Goal: Task Accomplishment & Management: Manage account settings

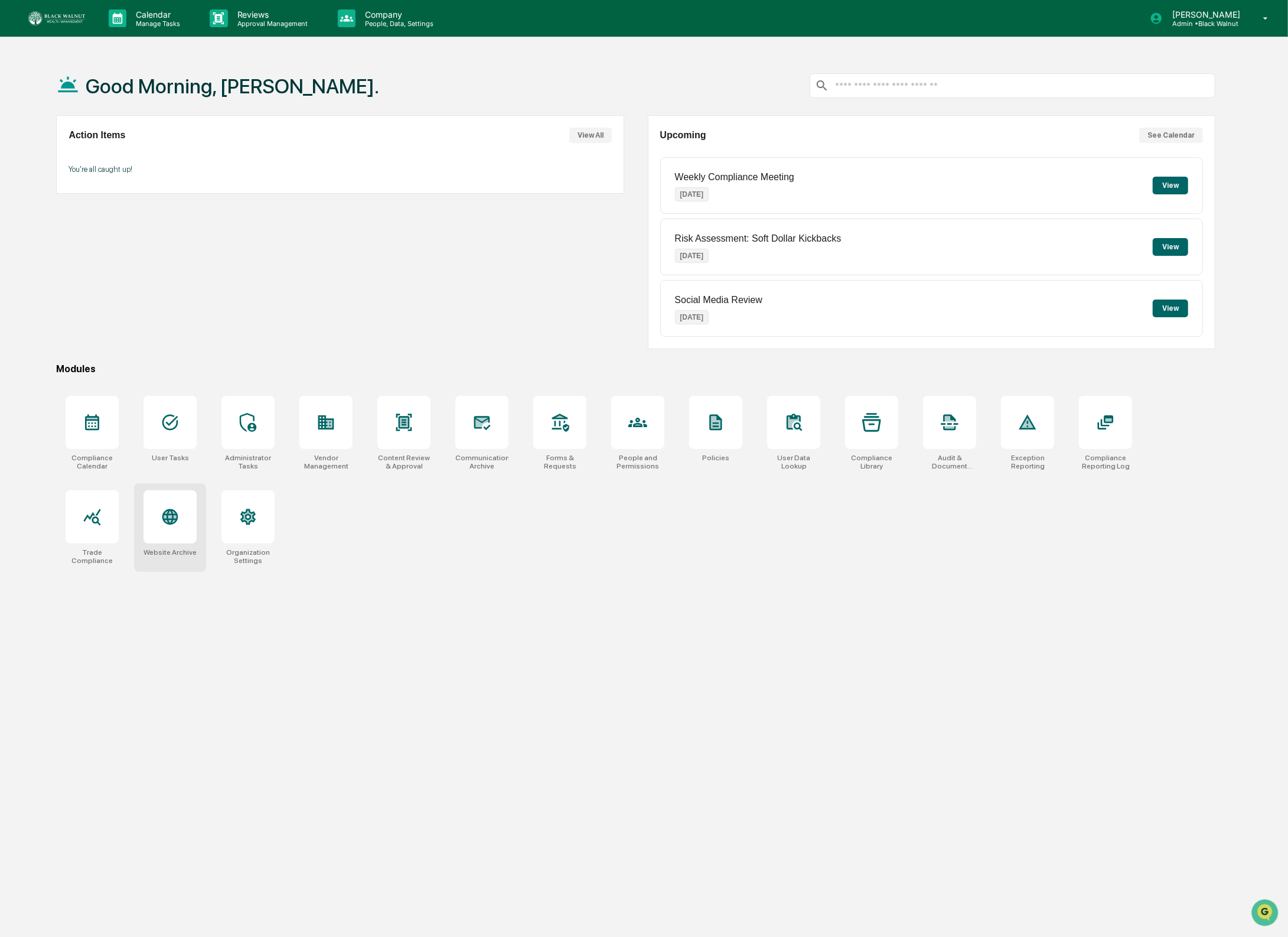
click at [147, 531] on div at bounding box center [170, 517] width 53 height 53
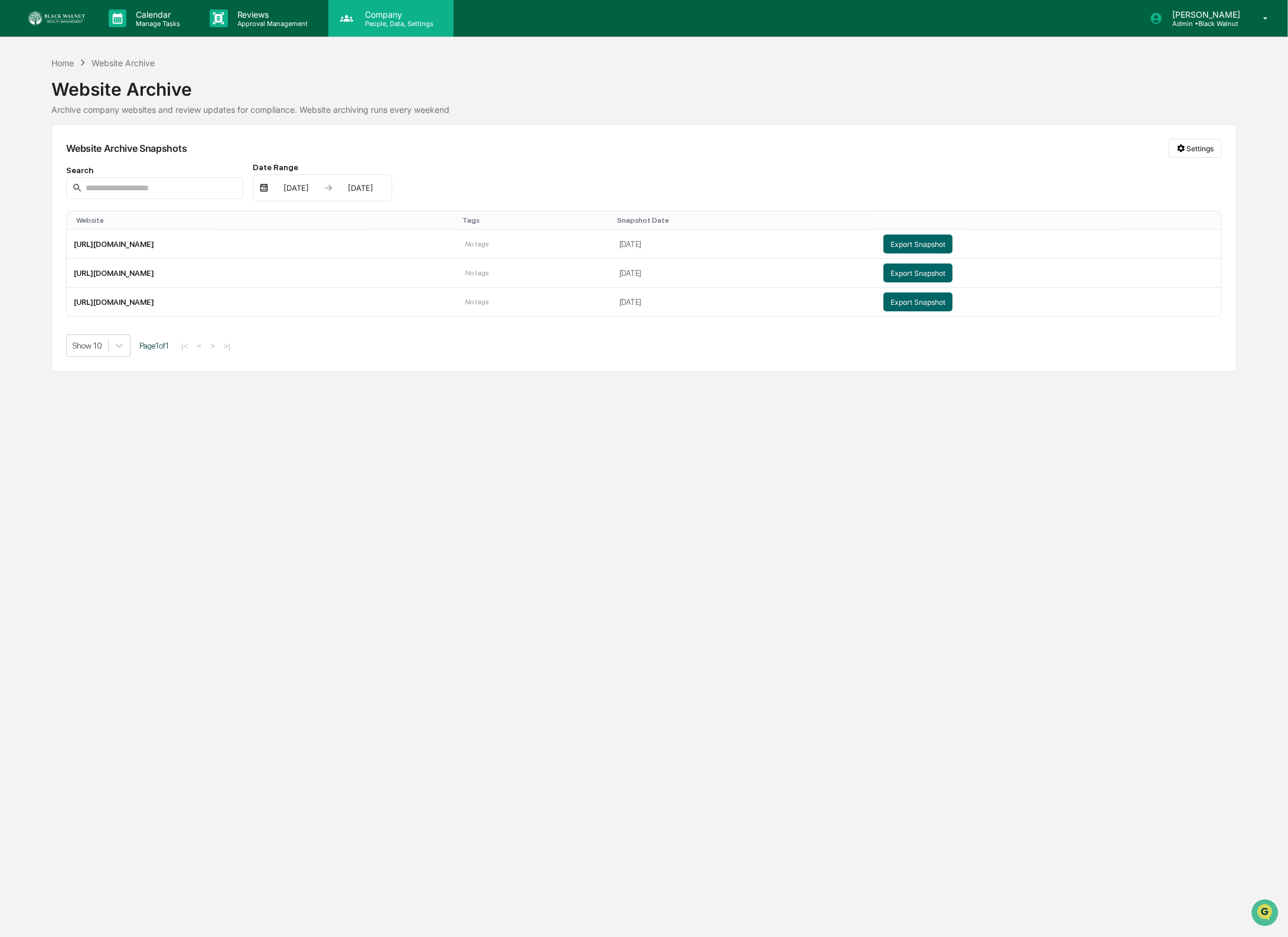
click at [402, 16] on p "Company" at bounding box center [398, 14] width 84 height 10
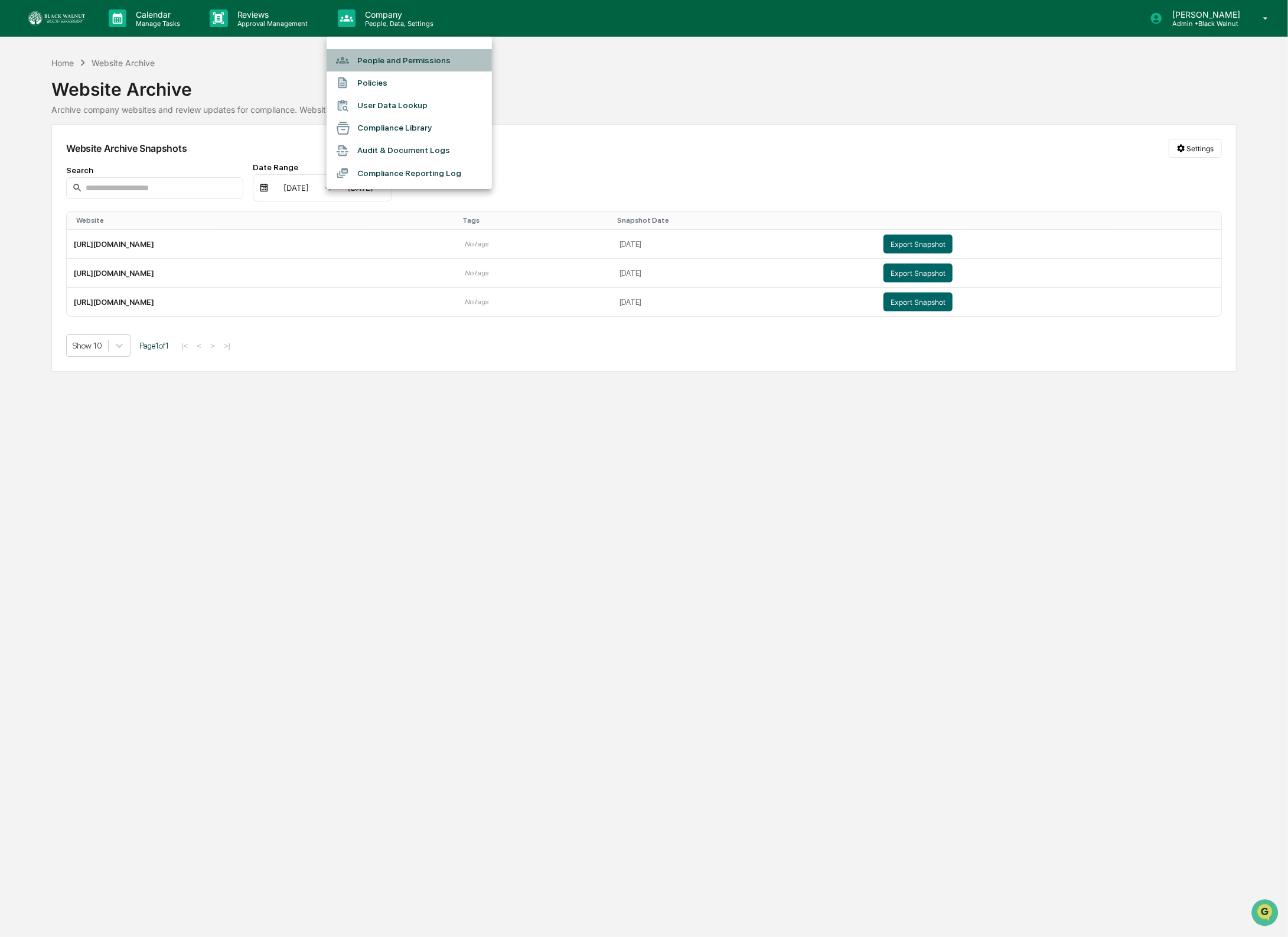
click at [407, 66] on li "People and Permissions" at bounding box center [409, 60] width 165 height 22
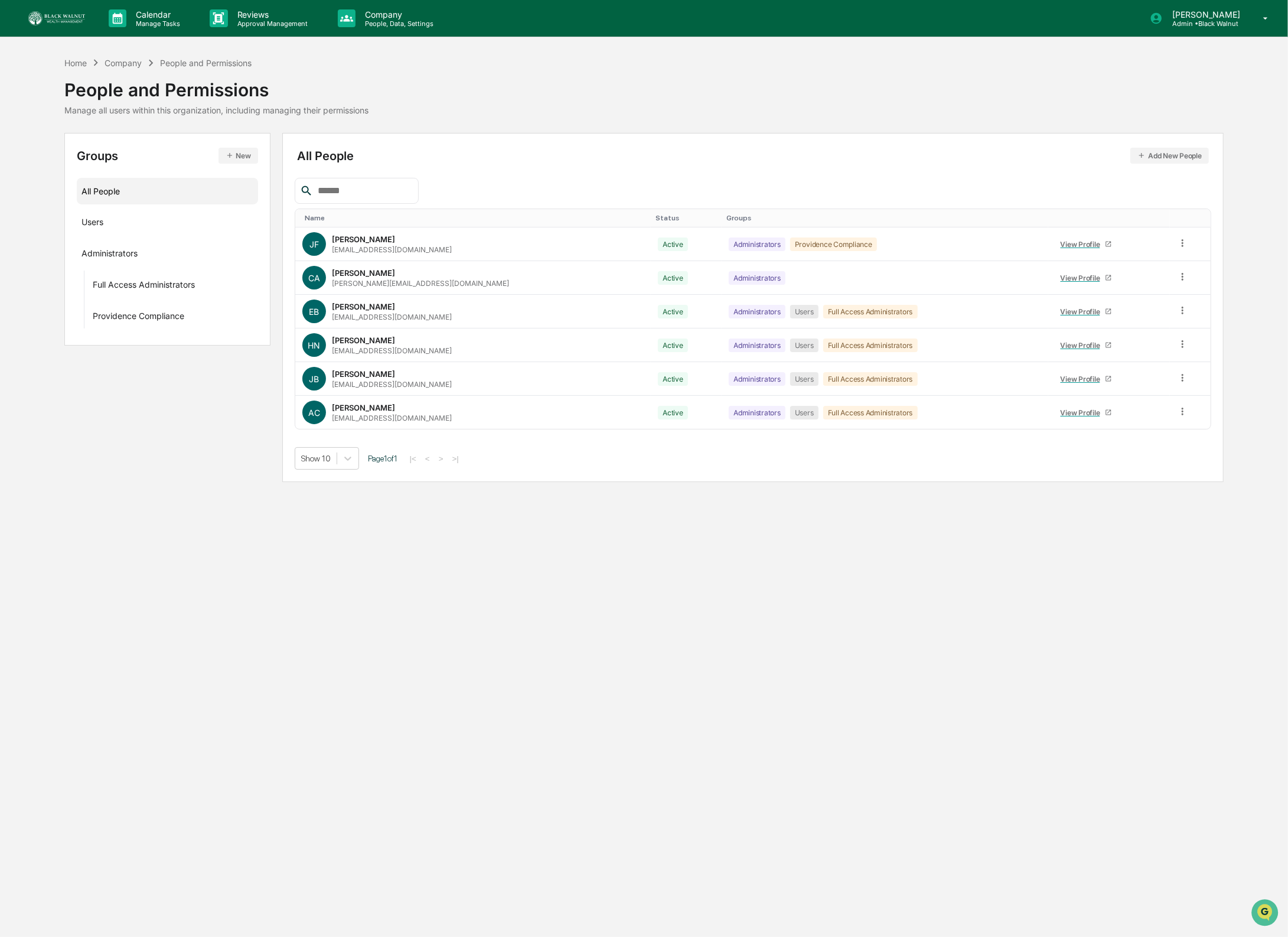
click at [1172, 143] on div "All People Add New People Name Status Groups JF Jaye Faggett jfaggett@providenc…" at bounding box center [753, 308] width 942 height 349
click at [1170, 151] on button "Add New People" at bounding box center [1170, 156] width 79 height 16
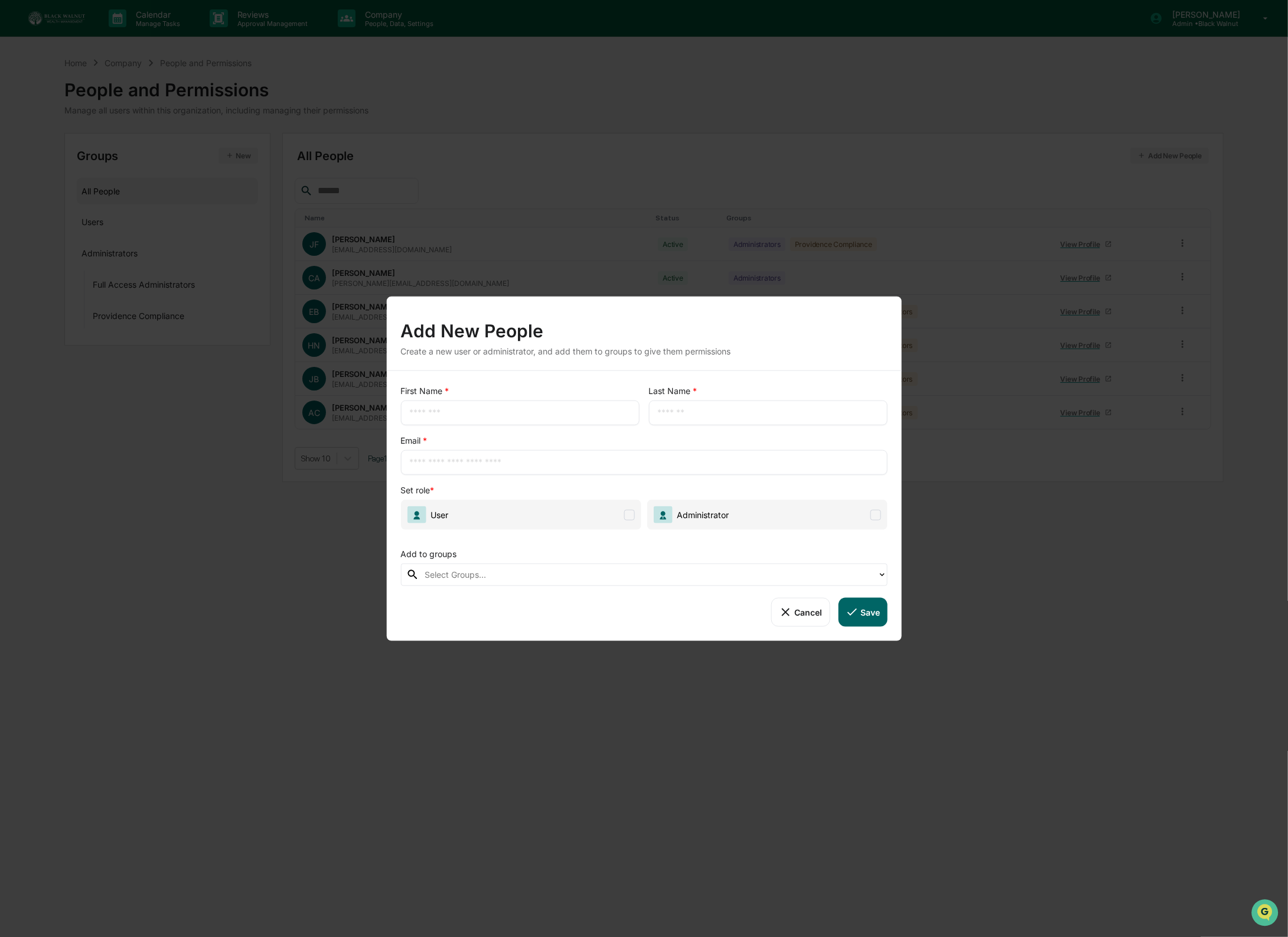
click at [531, 419] on div "​" at bounding box center [520, 412] width 238 height 25
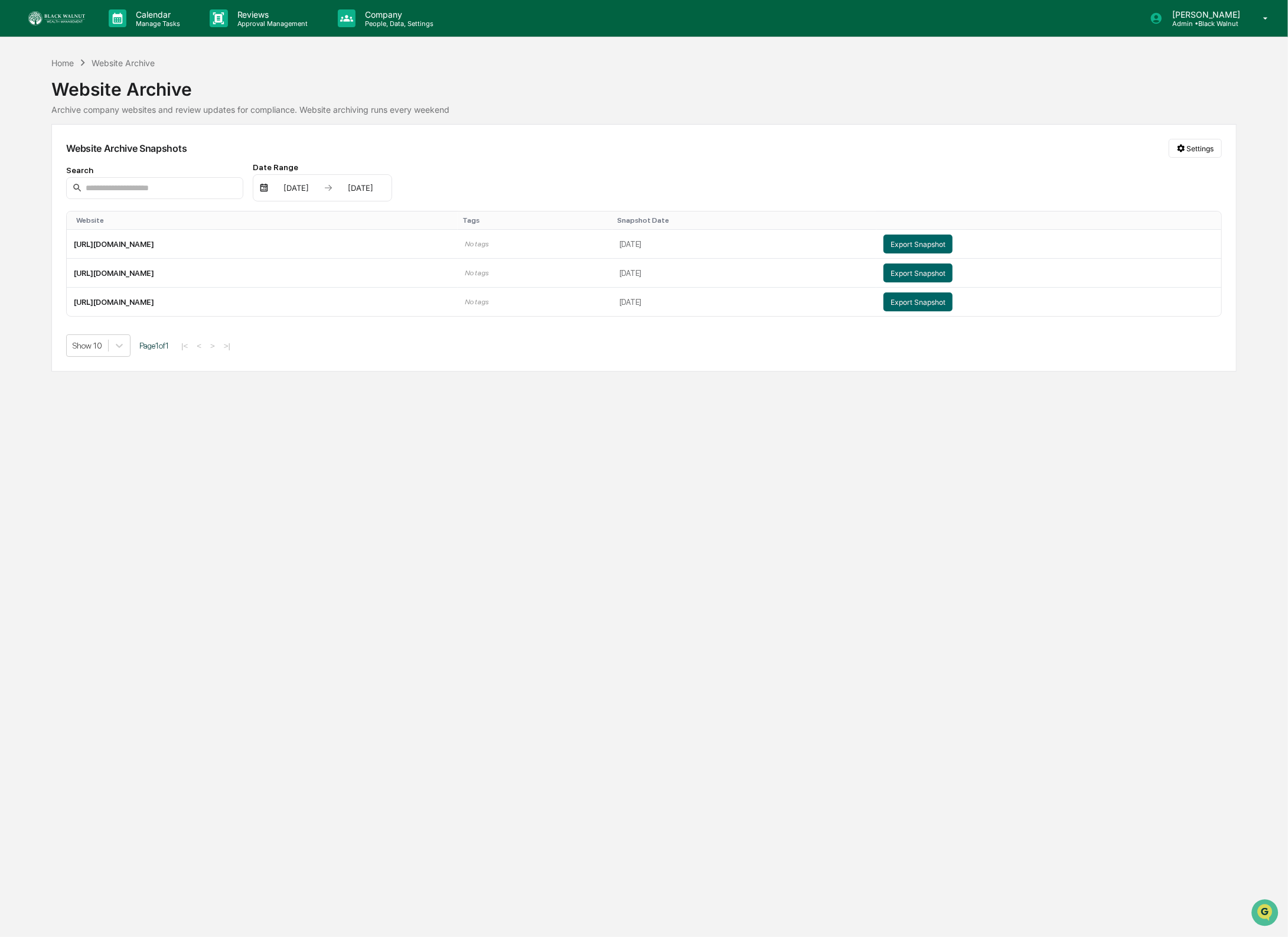
click at [524, 414] on div "Calendar Manage Tasks Reviews Approval Management Company People, Data, Setting…" at bounding box center [644, 468] width 1288 height 937
click at [409, 11] on p "Company" at bounding box center [398, 14] width 84 height 10
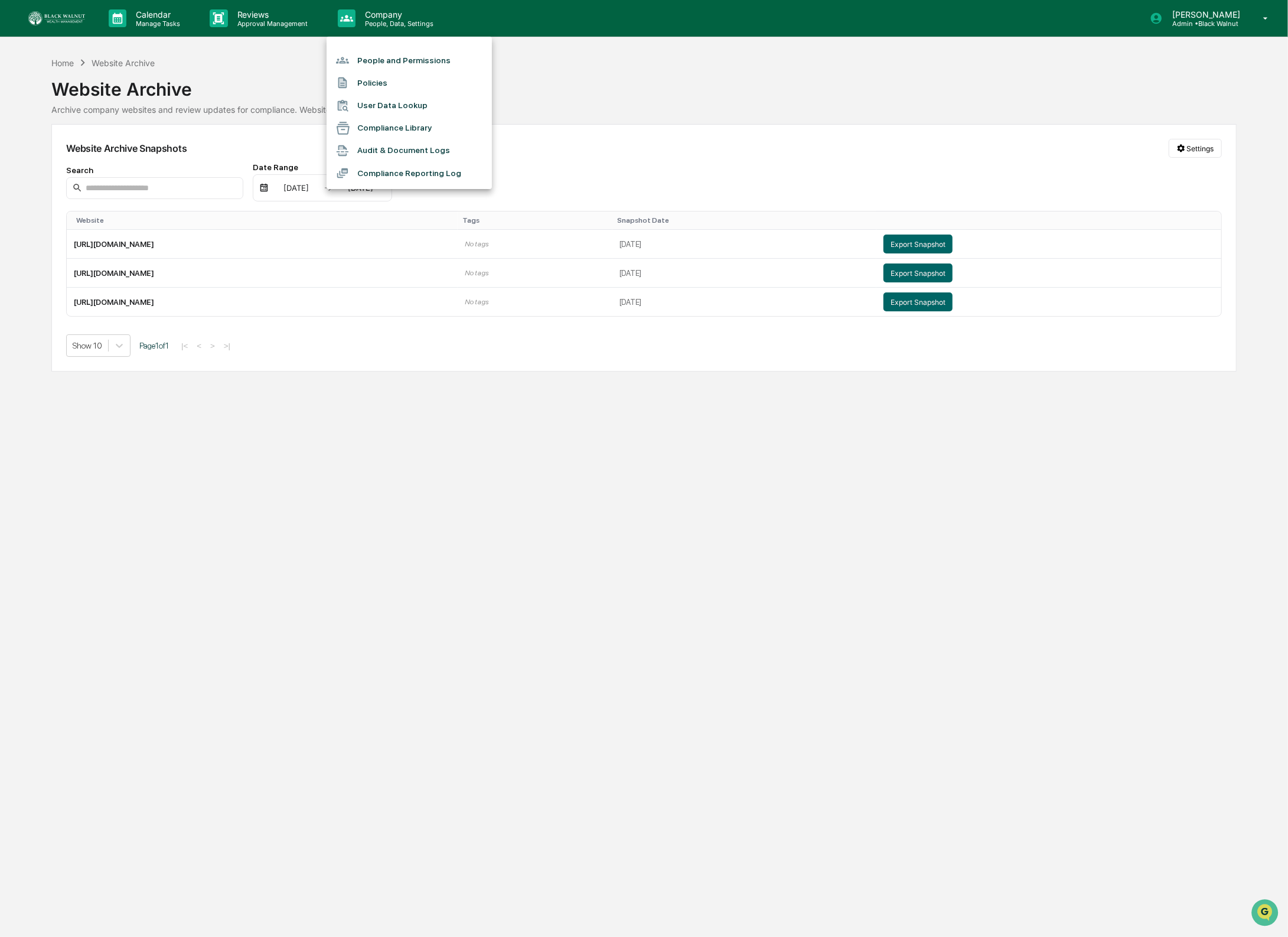
click at [410, 63] on li "People and Permissions" at bounding box center [409, 60] width 165 height 22
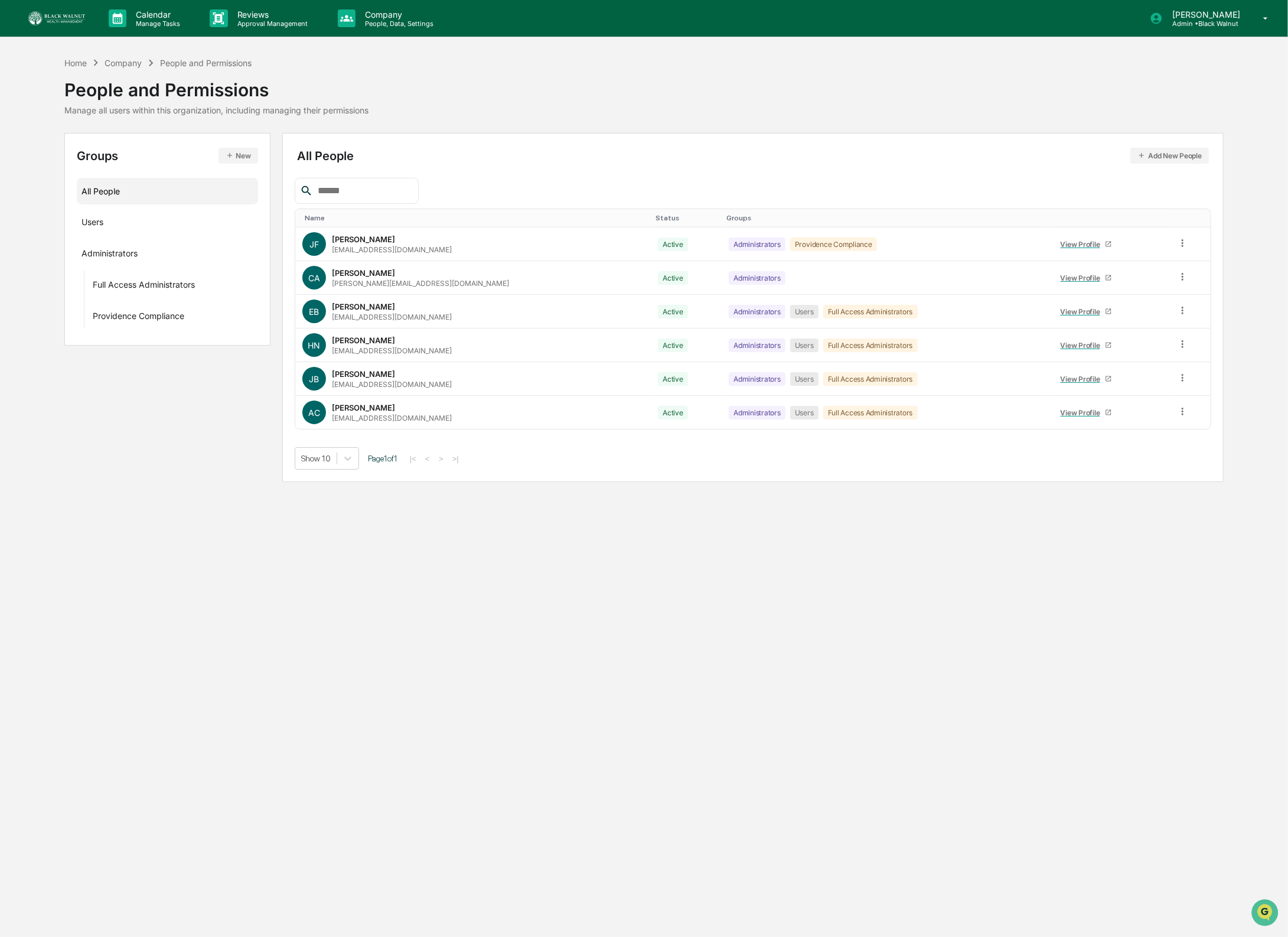
click at [1139, 156] on icon "button" at bounding box center [1141, 156] width 8 height 8
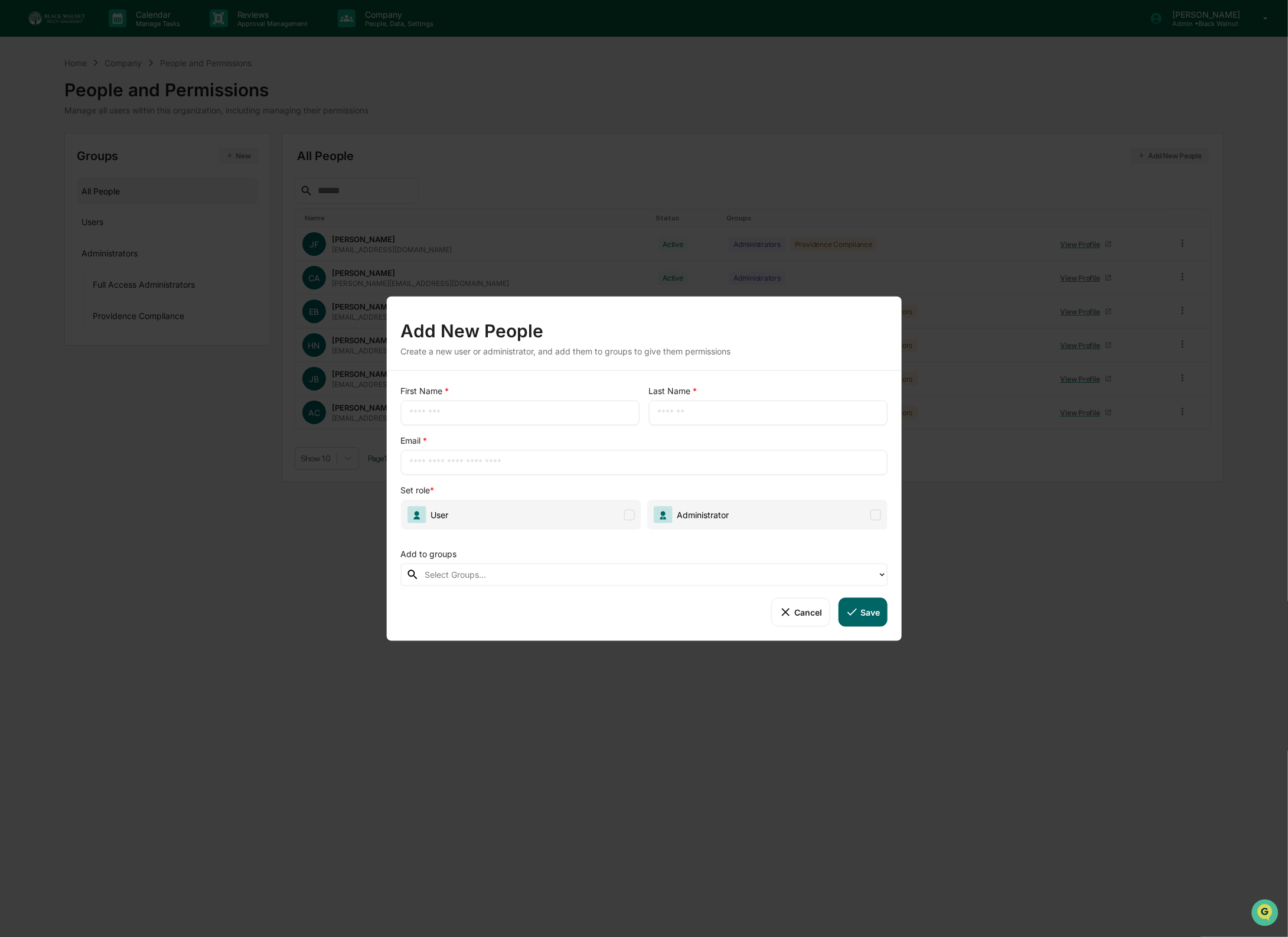
click at [564, 403] on div "​" at bounding box center [520, 412] width 238 height 25
click at [557, 409] on input "text" at bounding box center [520, 412] width 221 height 12
type input "****"
type input "********"
drag, startPoint x: 500, startPoint y: 463, endPoint x: 558, endPoint y: 467, distance: 58.1
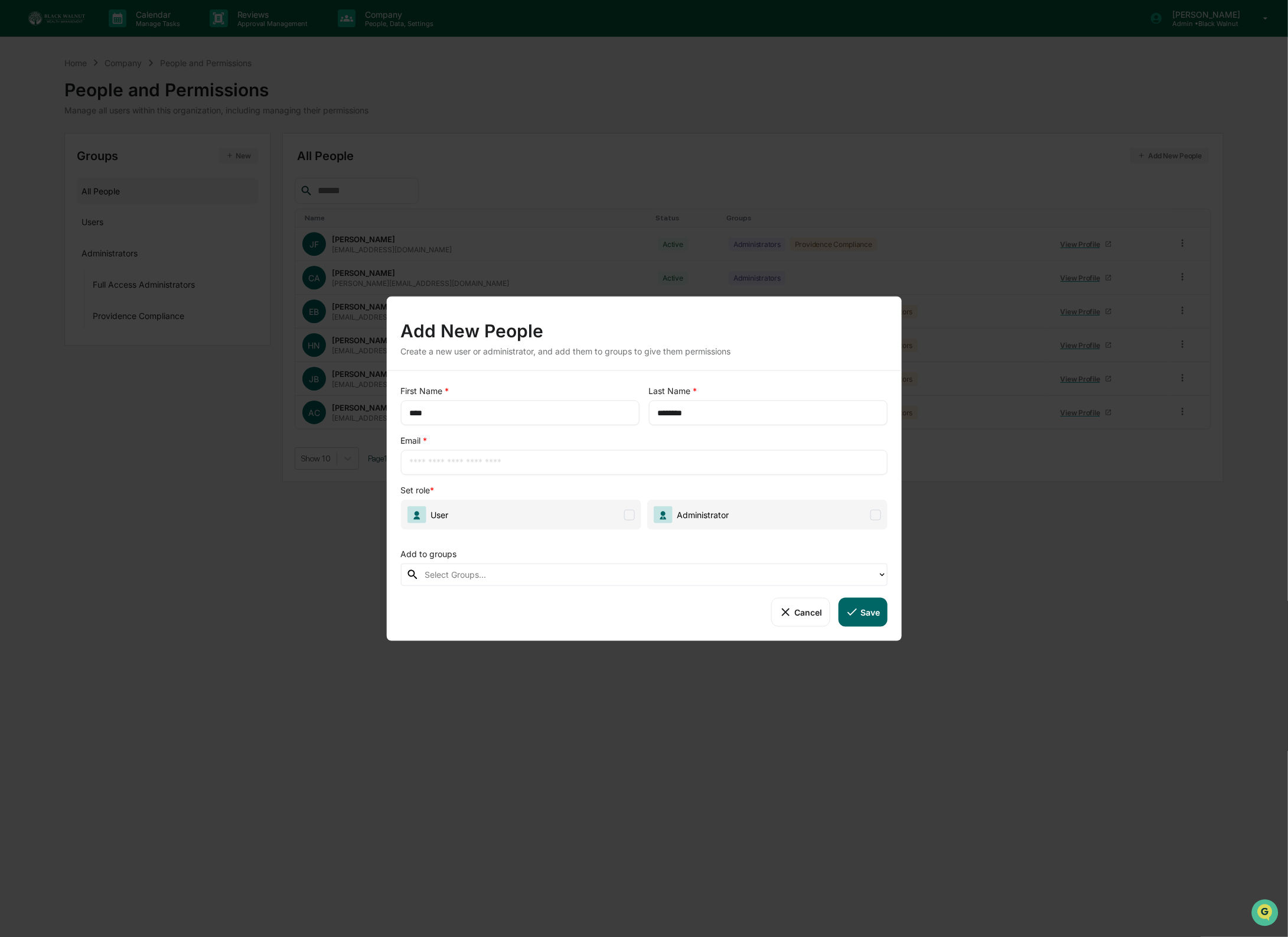
click at [501, 463] on input "text" at bounding box center [644, 462] width 469 height 12
paste input "**********"
type input "**********"
click at [641, 510] on label "User" at bounding box center [520, 515] width 240 height 30
click at [627, 515] on icon at bounding box center [629, 514] width 11 height 11
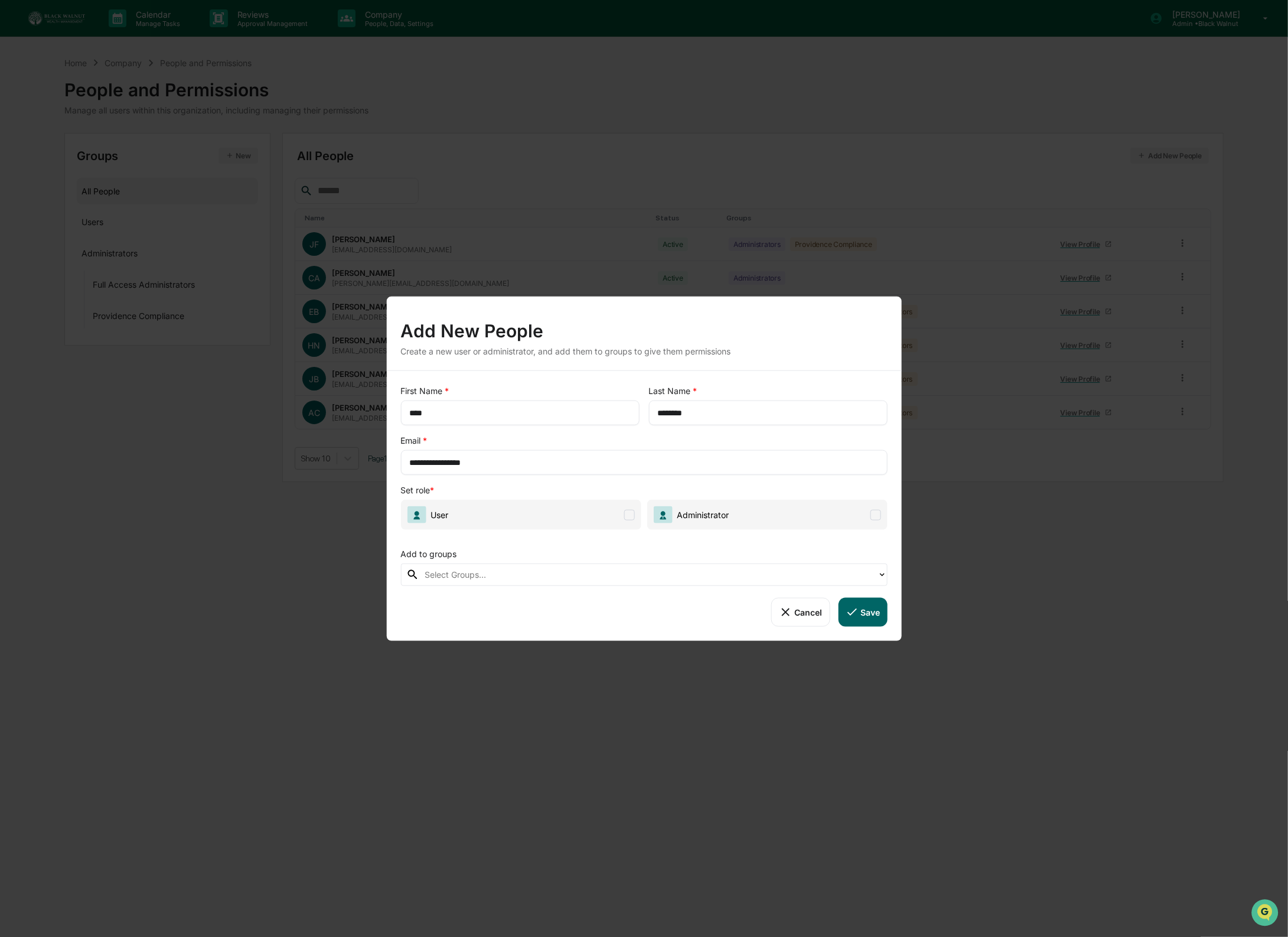
drag, startPoint x: 629, startPoint y: 518, endPoint x: 619, endPoint y: 540, distance: 24.2
click at [630, 518] on span at bounding box center [629, 514] width 11 height 11
click at [603, 579] on div at bounding box center [648, 574] width 447 height 13
click at [693, 563] on div "Add to groups" at bounding box center [644, 551] width 487 height 25
click at [881, 623] on button "Save" at bounding box center [862, 612] width 49 height 28
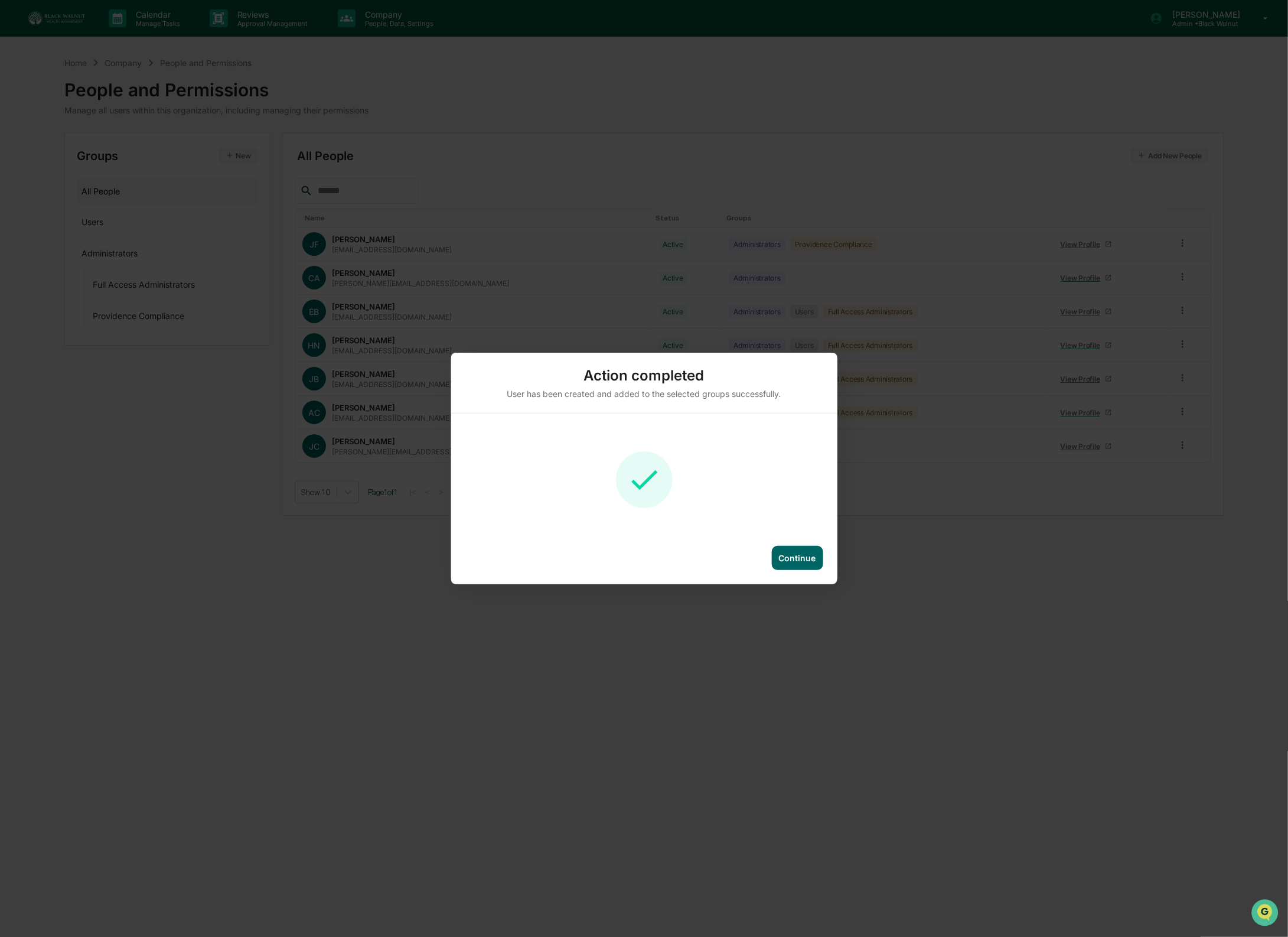
click at [803, 558] on div "Continue" at bounding box center [797, 558] width 37 height 10
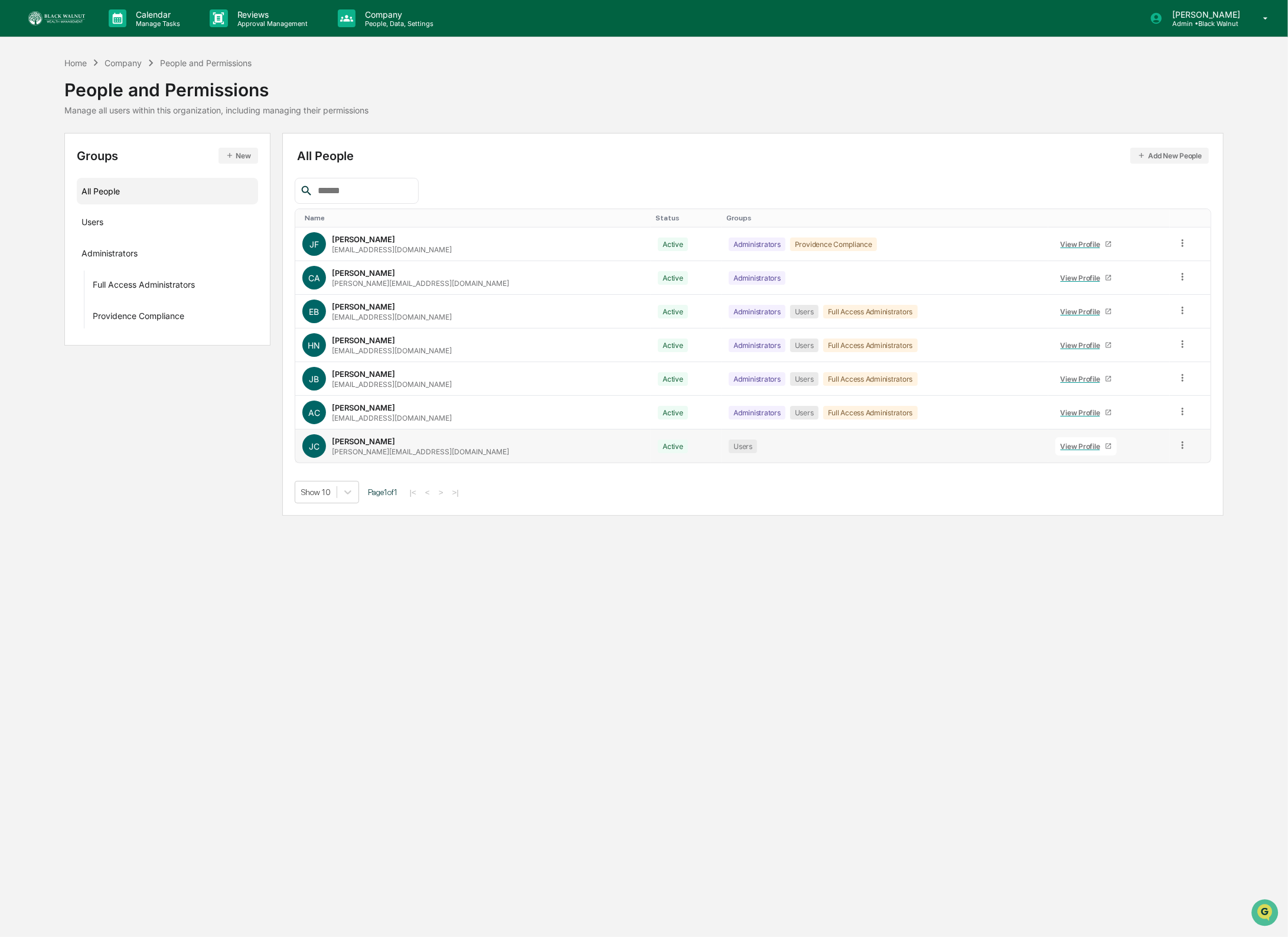
click at [1181, 450] on icon at bounding box center [1183, 445] width 11 height 11
click at [1135, 537] on div "Reset Password" at bounding box center [1130, 535] width 98 height 14
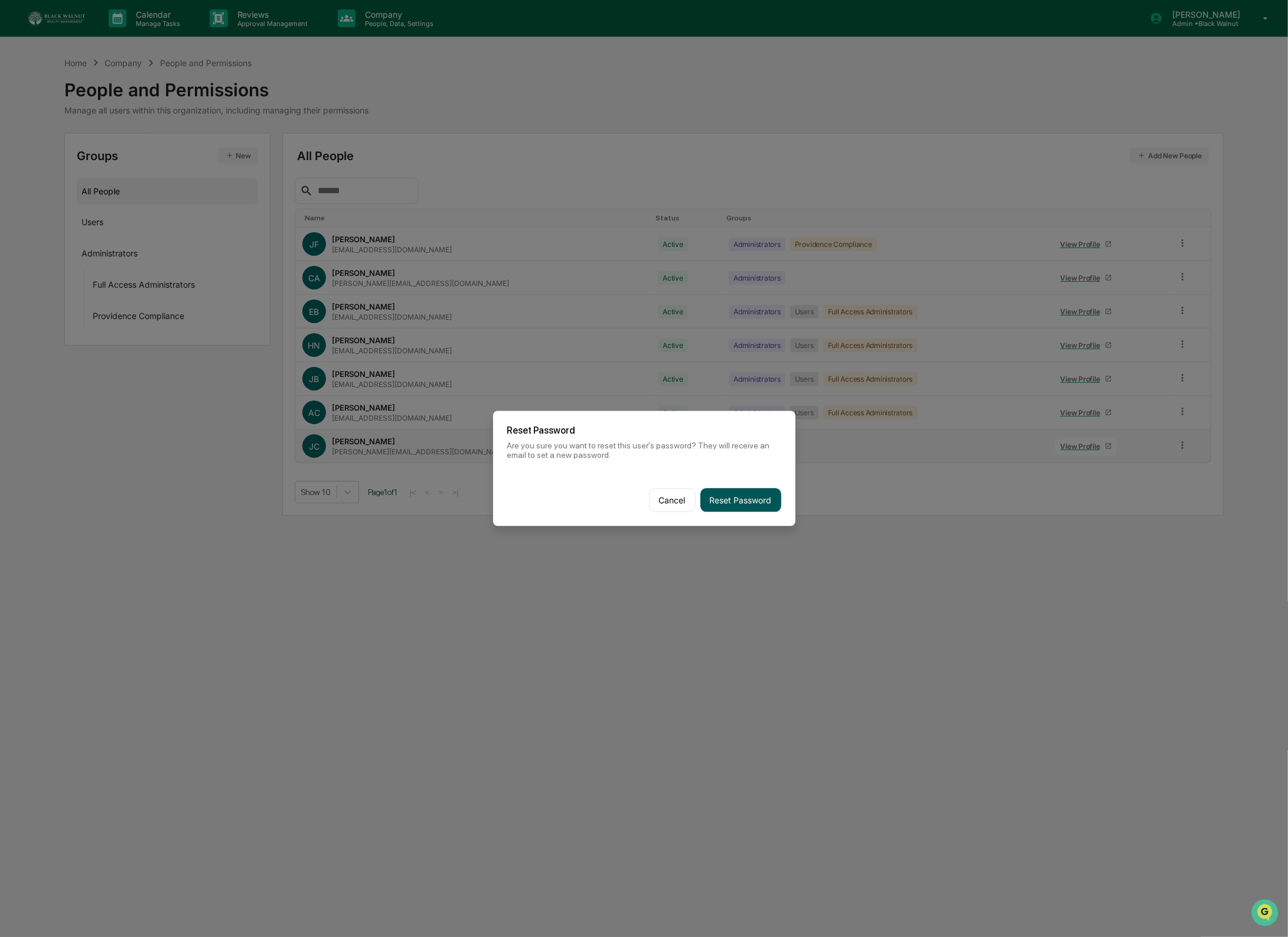
click at [754, 500] on button "Reset Password" at bounding box center [740, 501] width 81 height 24
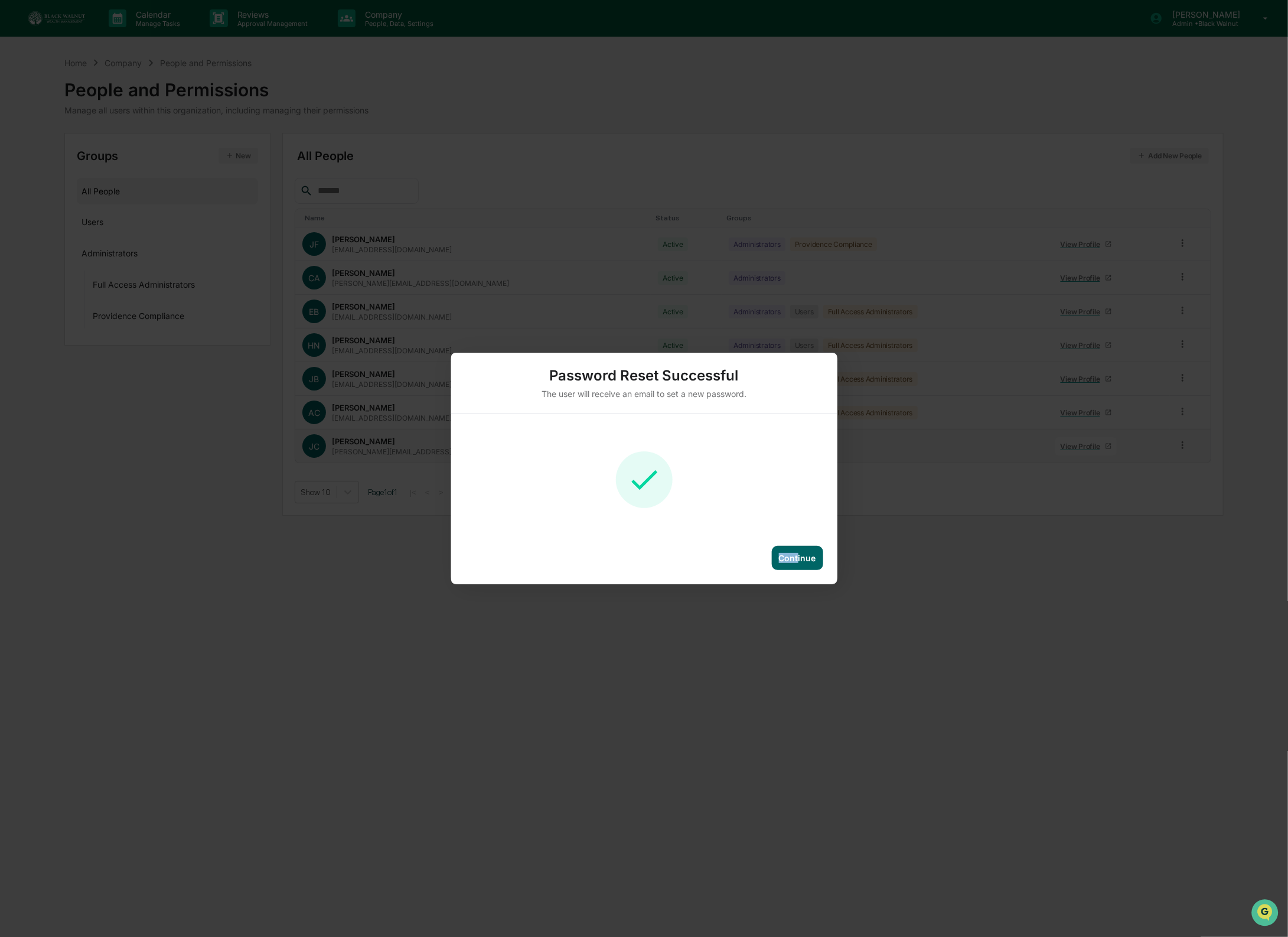
drag, startPoint x: 797, startPoint y: 553, endPoint x: 1056, endPoint y: 466, distance: 273.2
click at [799, 552] on div "Continue" at bounding box center [797, 558] width 51 height 25
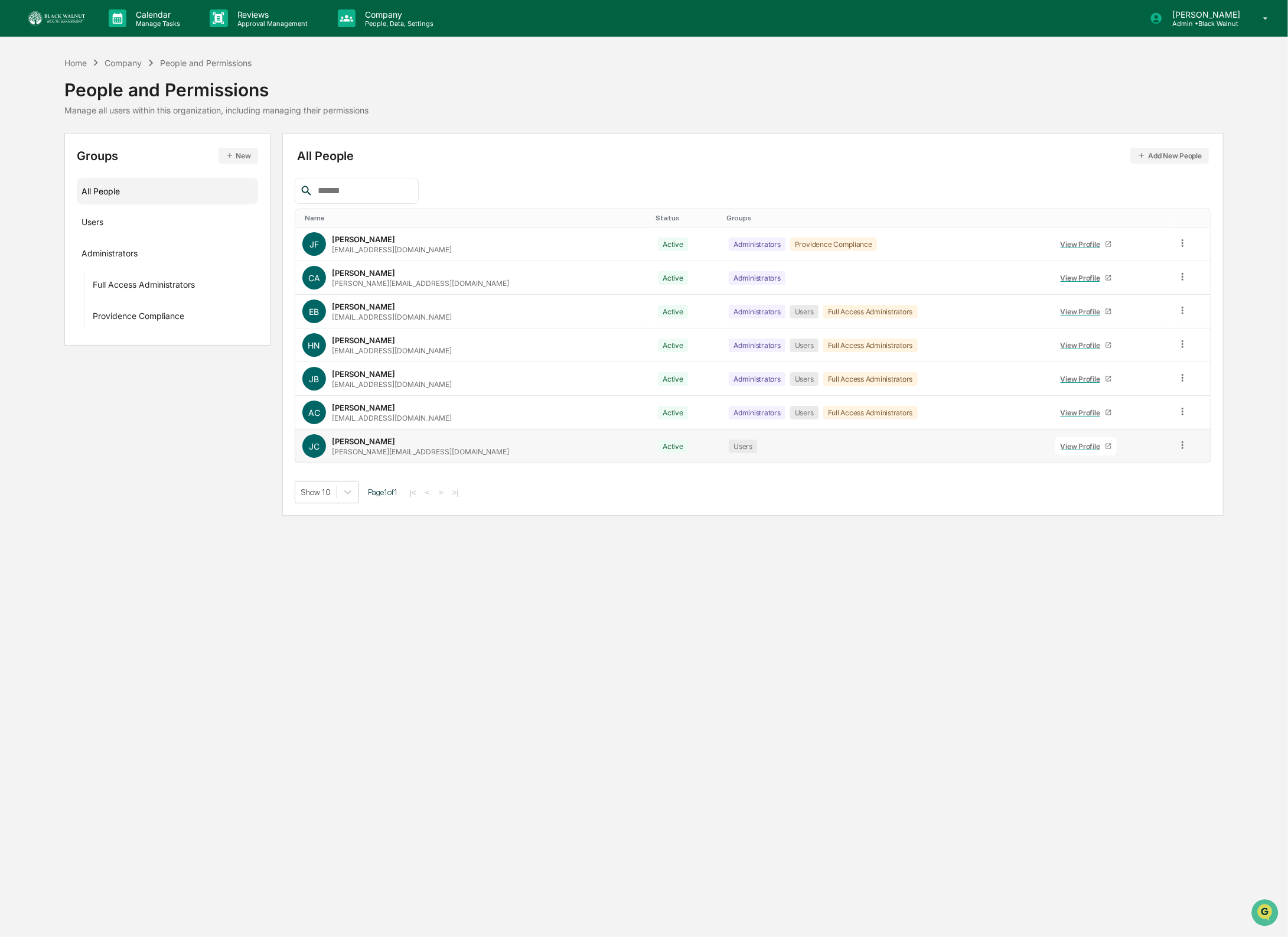
click at [1062, 452] on link "View Profile" at bounding box center [1086, 446] width 62 height 18
click at [168, 233] on div "Users ···" at bounding box center [167, 221] width 182 height 27
